Goal: Information Seeking & Learning: Learn about a topic

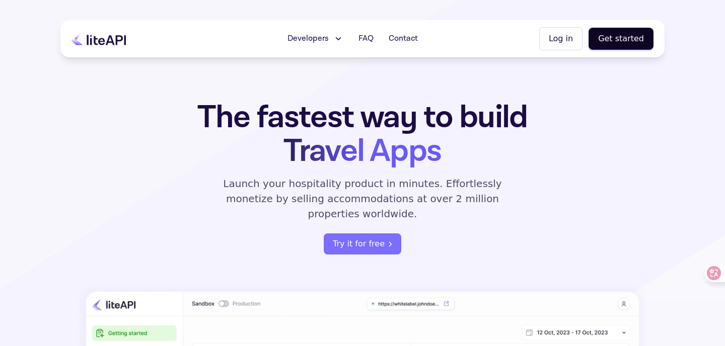
scroll to position [49, 0]
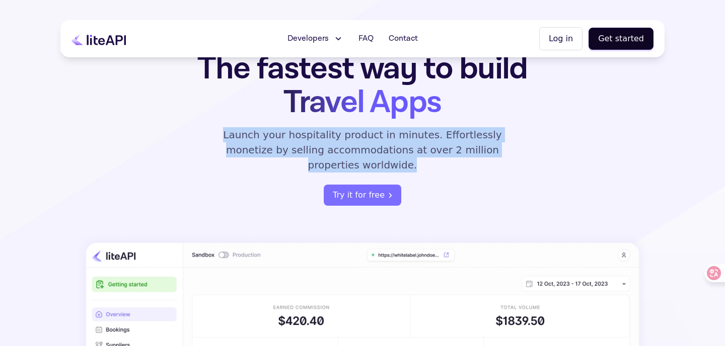
click at [507, 156] on div "The fastest way to build Travel Apps Launch your hospitality product in minutes…" at bounding box center [363, 129] width 394 height 154
click at [506, 156] on p "Launch your hospitality product in minutes. Effortlessly monetize by selling ac…" at bounding box center [362, 149] width 302 height 45
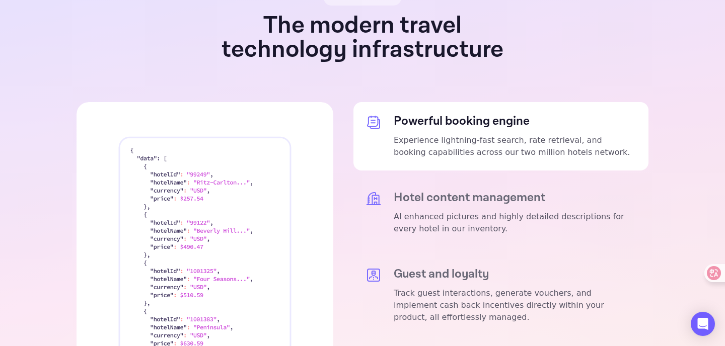
scroll to position [1875, 0]
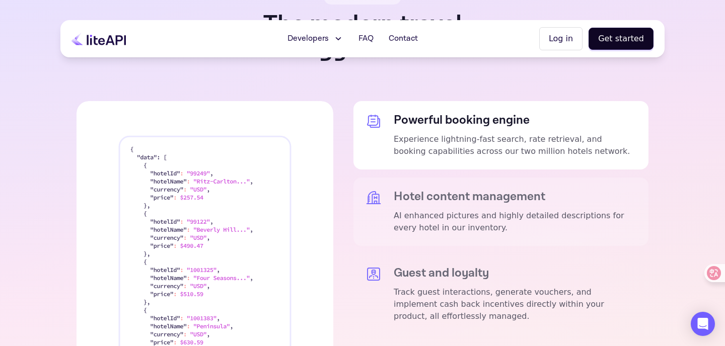
click at [485, 190] on div "Hotel content management AI enhanced pictures and highly detailed descriptions …" at bounding box center [515, 212] width 243 height 44
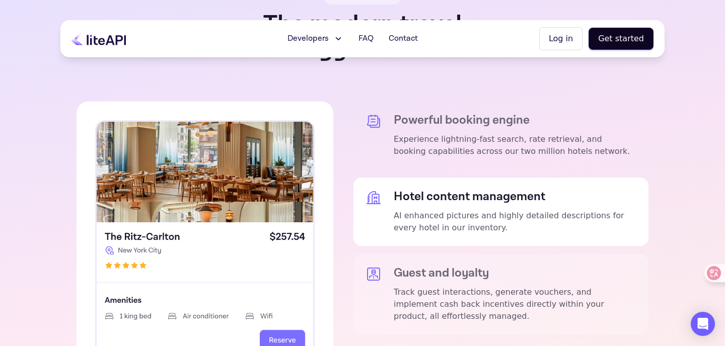
click at [474, 266] on h5 "Guest and loyalty" at bounding box center [515, 273] width 243 height 14
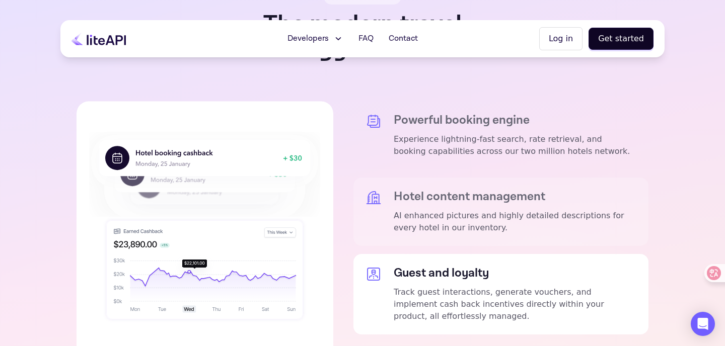
click at [469, 210] on p "AI enhanced pictures and highly detailed descriptions for every hotel in our in…" at bounding box center [515, 222] width 243 height 24
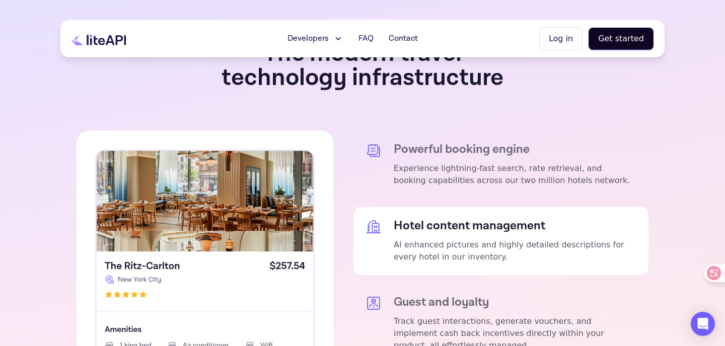
scroll to position [1844, 0]
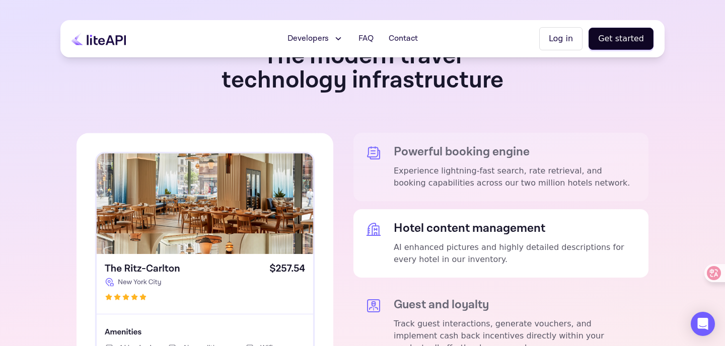
click at [462, 145] on div "Powerful booking engine Experience lightning-fast search, rate retrieval, and b…" at bounding box center [515, 167] width 243 height 44
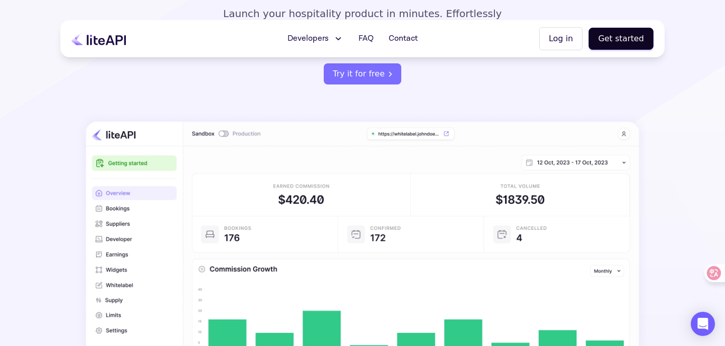
scroll to position [0, 0]
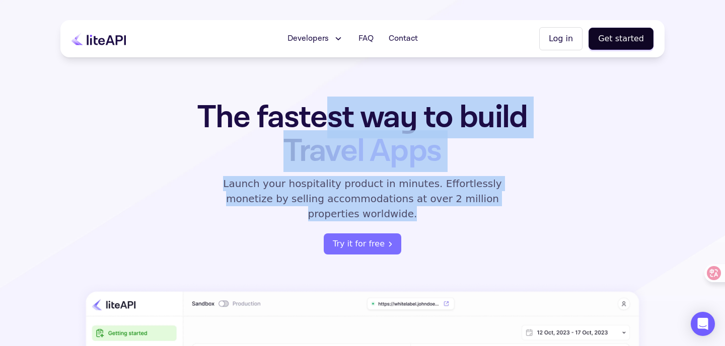
drag, startPoint x: 324, startPoint y: 108, endPoint x: 445, endPoint y: 213, distance: 160.2
click at [465, 213] on div "The fastest way to build Travel Apps Launch your hospitality product in minutes…" at bounding box center [363, 178] width 394 height 154
click at [445, 213] on div "The fastest way to build Travel Apps Launch your hospitality product in minutes…" at bounding box center [363, 178] width 394 height 154
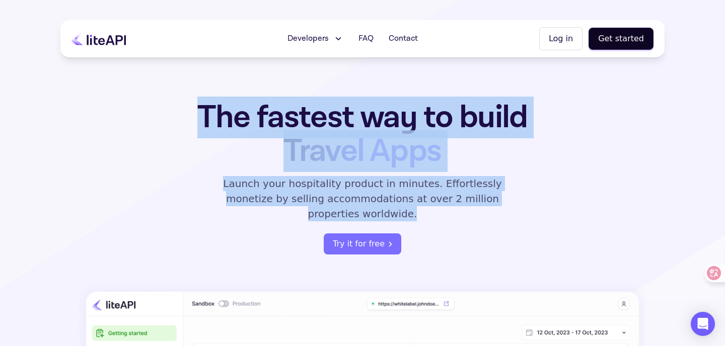
drag, startPoint x: 444, startPoint y: 213, endPoint x: 262, endPoint y: 87, distance: 221.9
click at [262, 87] on section "The fastest way to build Travel Apps Launch your hospitality product in minutes…" at bounding box center [362, 323] width 725 height 647
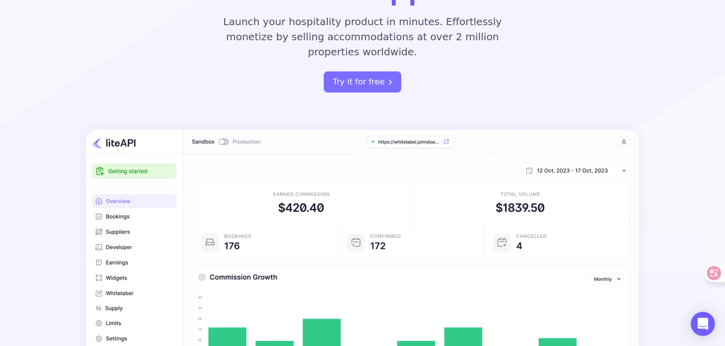
scroll to position [210, 0]
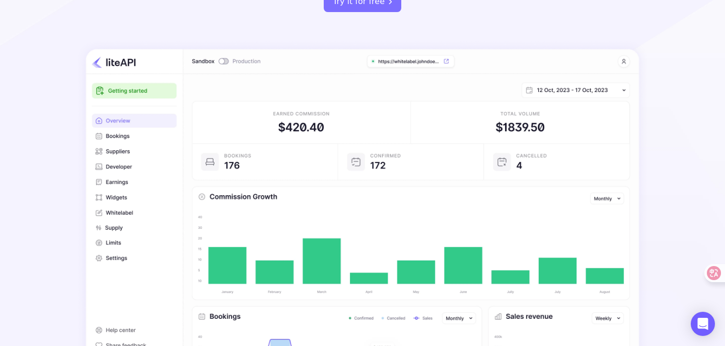
click at [122, 146] on img at bounding box center [363, 212] width 572 height 344
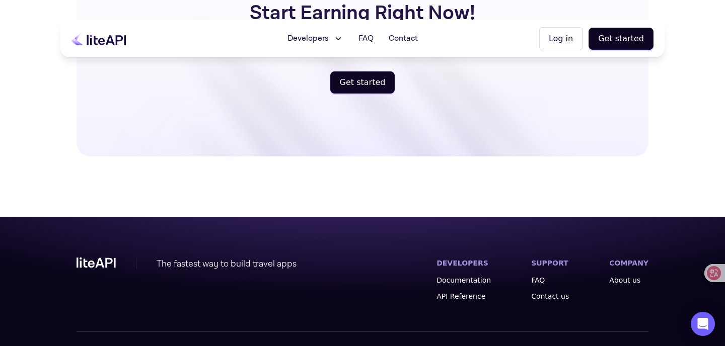
scroll to position [2569, 0]
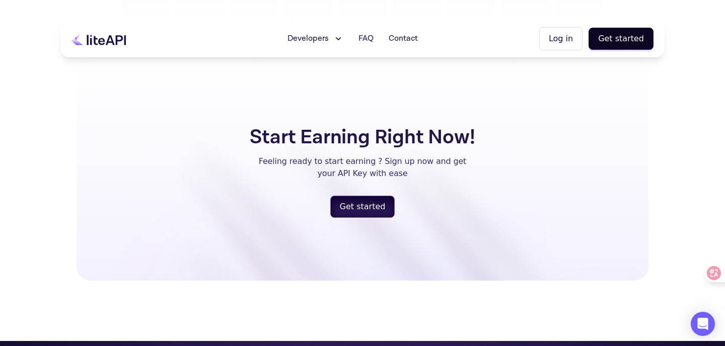
click at [375, 196] on button "Get started" at bounding box center [362, 207] width 65 height 22
